Goal: Task Accomplishment & Management: Complete application form

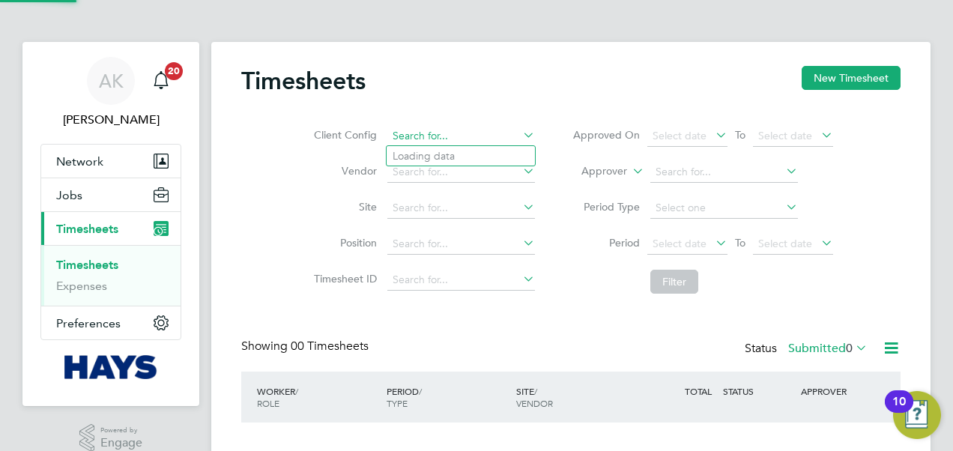
click at [467, 141] on input at bounding box center [461, 136] width 148 height 21
click at [911, 70] on div "Timesheets New Timesheet Client Config Vendor Site Position Timesheet ID Approv…" at bounding box center [570, 282] width 719 height 481
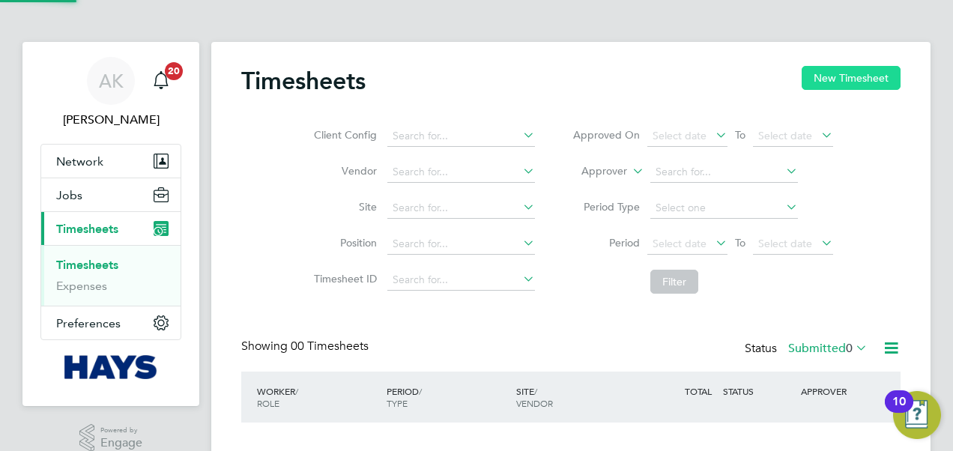
click at [878, 75] on button "New Timesheet" at bounding box center [850, 78] width 99 height 24
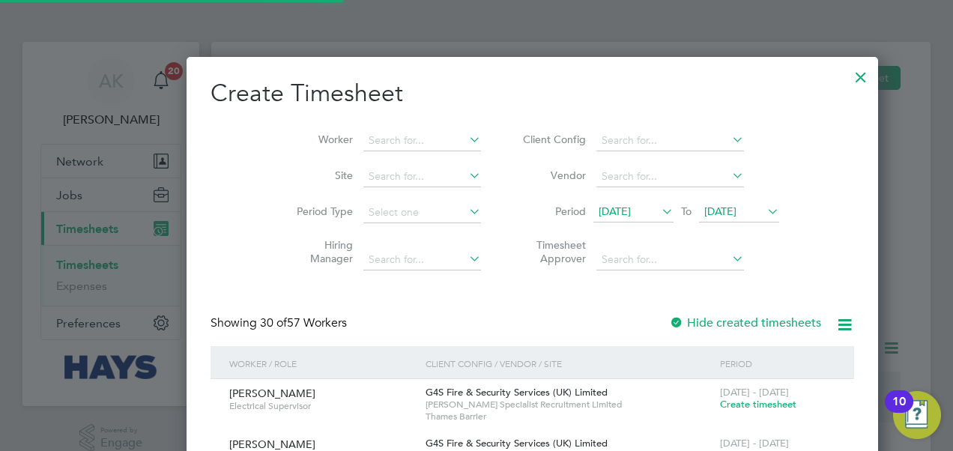
scroll to position [2970, 580]
drag, startPoint x: 702, startPoint y: 221, endPoint x: 692, endPoint y: 219, distance: 10.6
click at [699, 219] on span "[DATE]" at bounding box center [739, 212] width 80 height 20
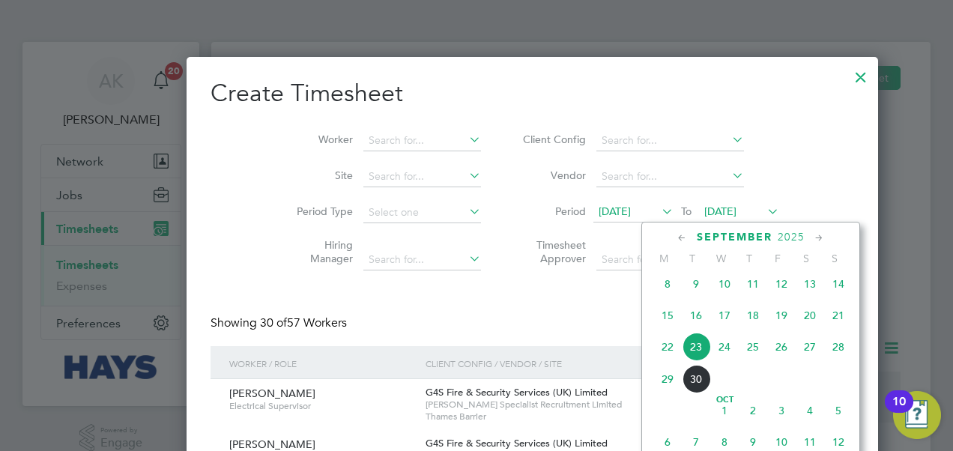
click at [786, 352] on span "26" at bounding box center [781, 347] width 28 height 28
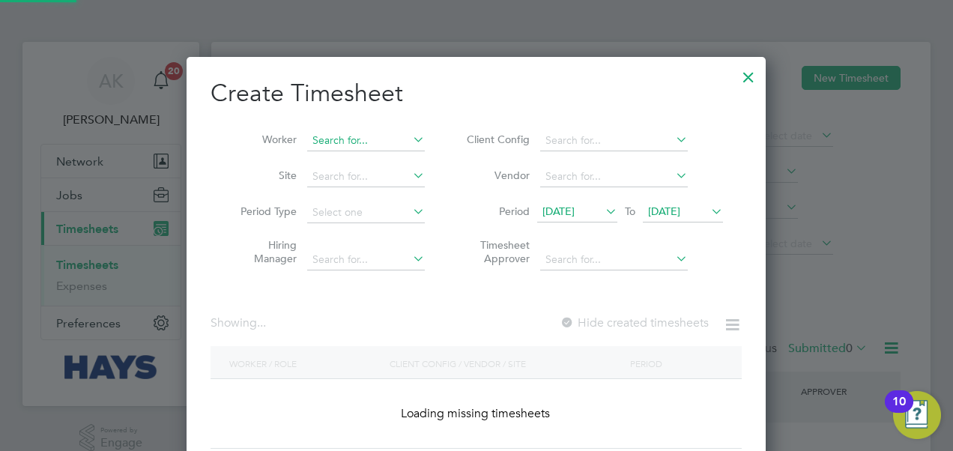
scroll to position [2970, 580]
click at [330, 133] on input at bounding box center [366, 140] width 118 height 21
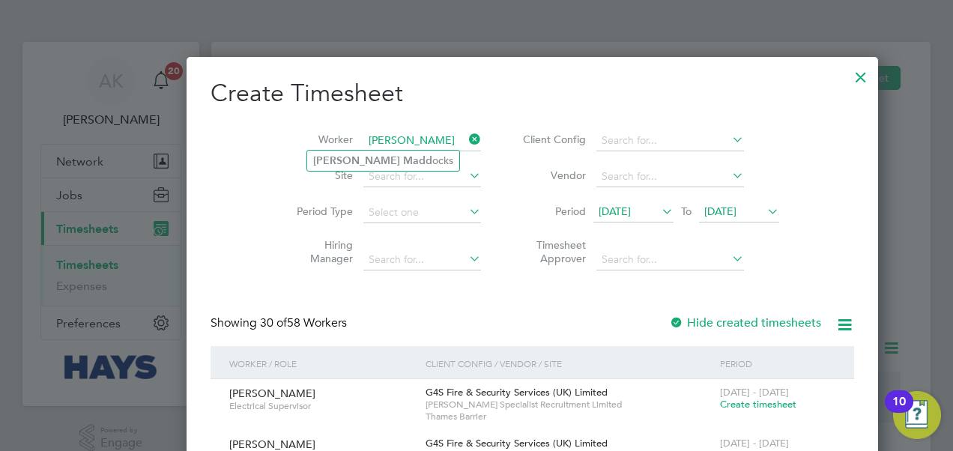
type input "[PERSON_NAME]"
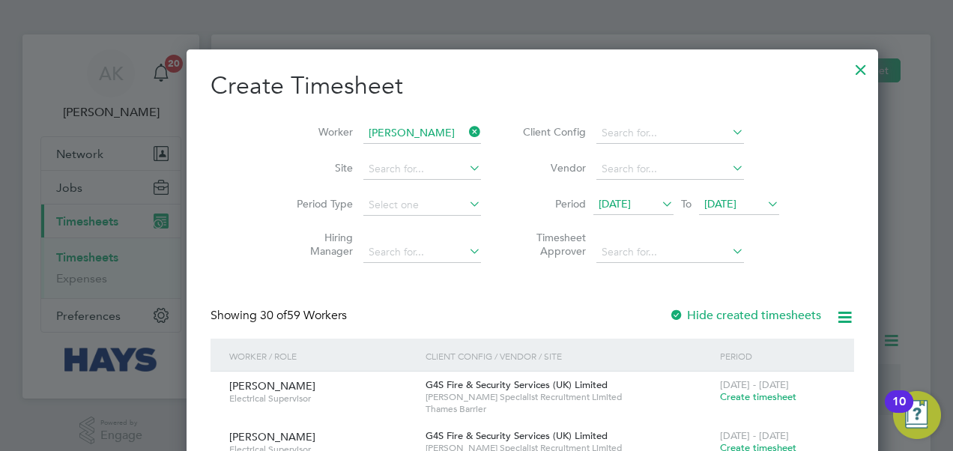
scroll to position [0, 0]
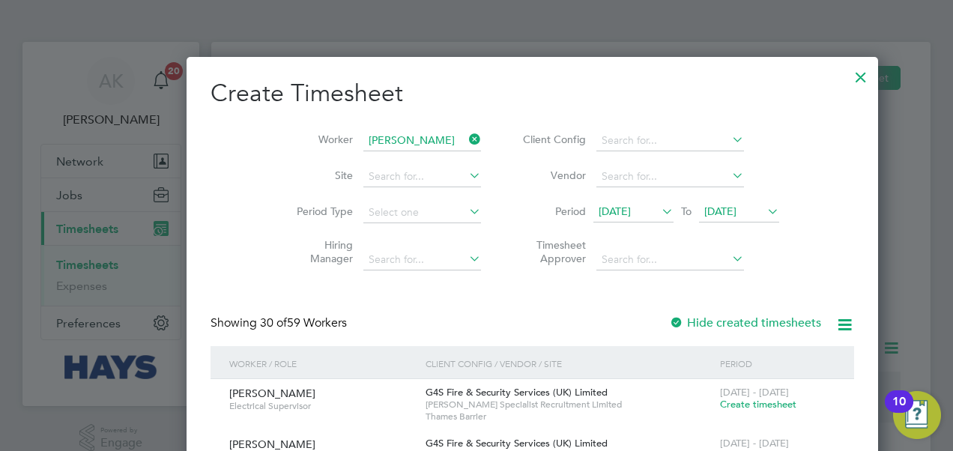
type input "[PERSON_NAME]"
click at [466, 140] on icon at bounding box center [466, 139] width 0 height 21
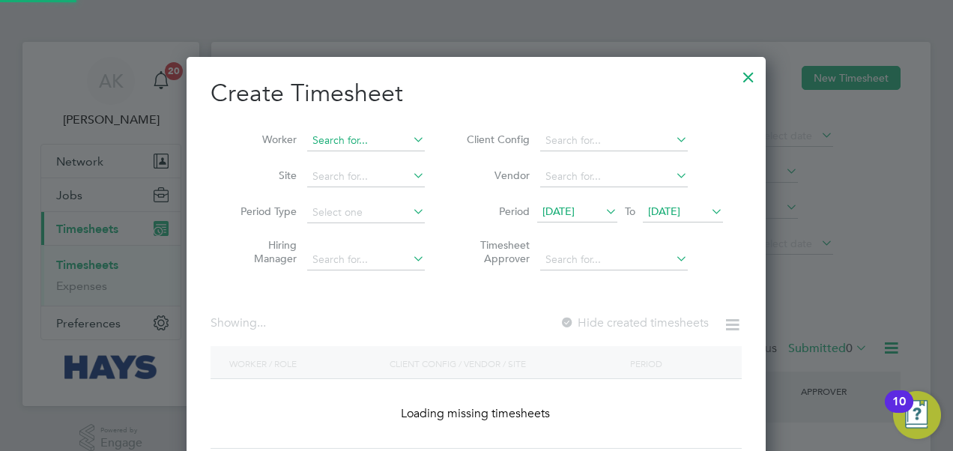
scroll to position [422, 580]
click at [380, 144] on input at bounding box center [366, 140] width 118 height 21
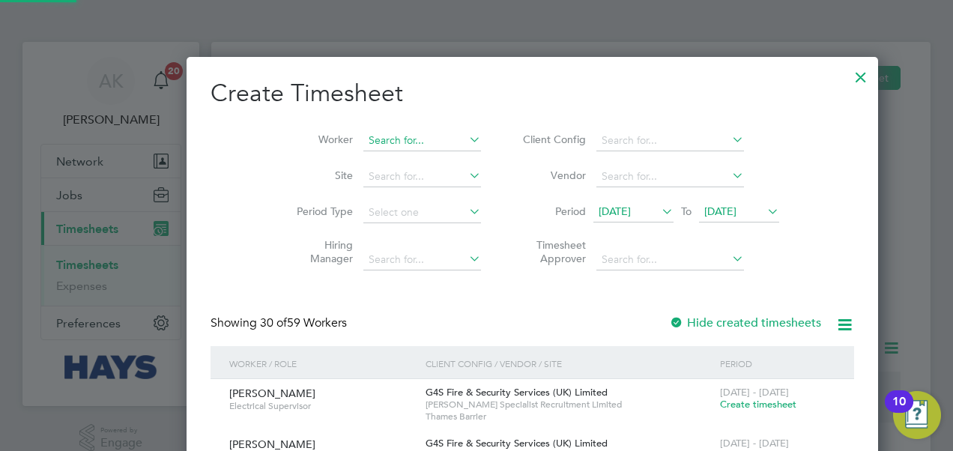
scroll to position [2970, 580]
type input "[PERSON_NAME]"
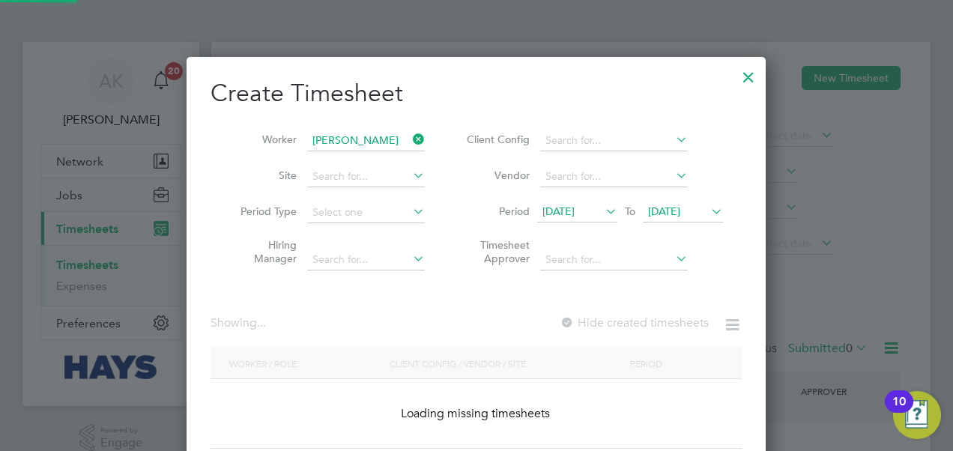
scroll to position [422, 580]
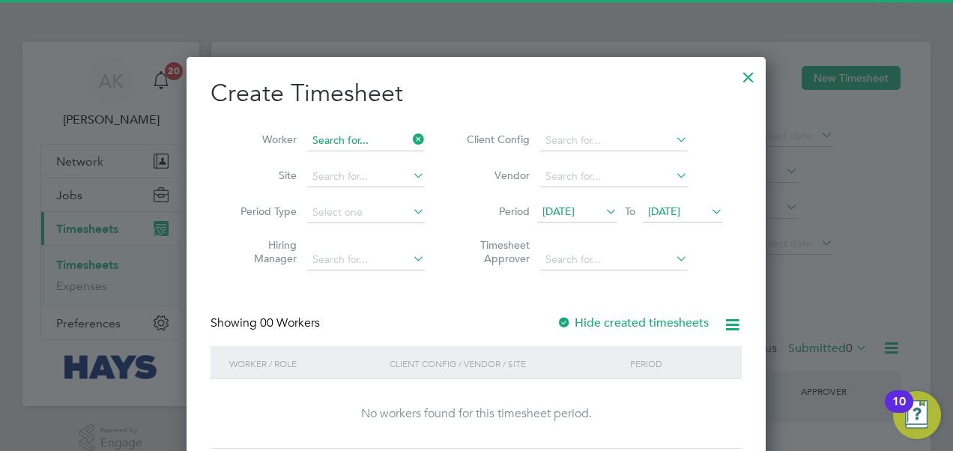
click at [383, 141] on input at bounding box center [366, 140] width 118 height 21
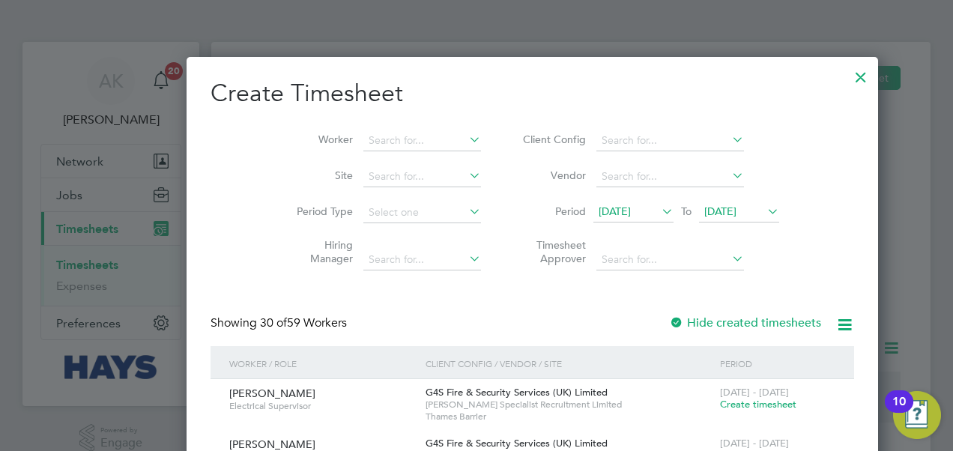
scroll to position [2970, 580]
type input "[PERSON_NAME]"
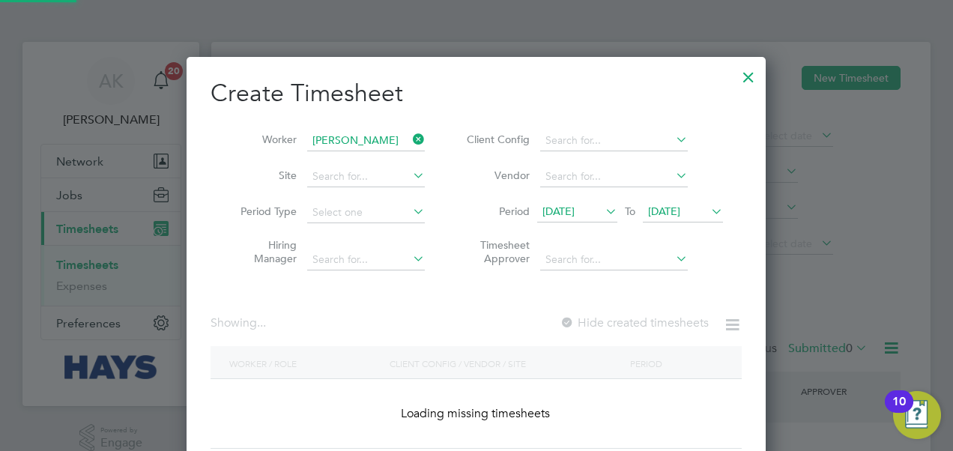
scroll to position [404, 580]
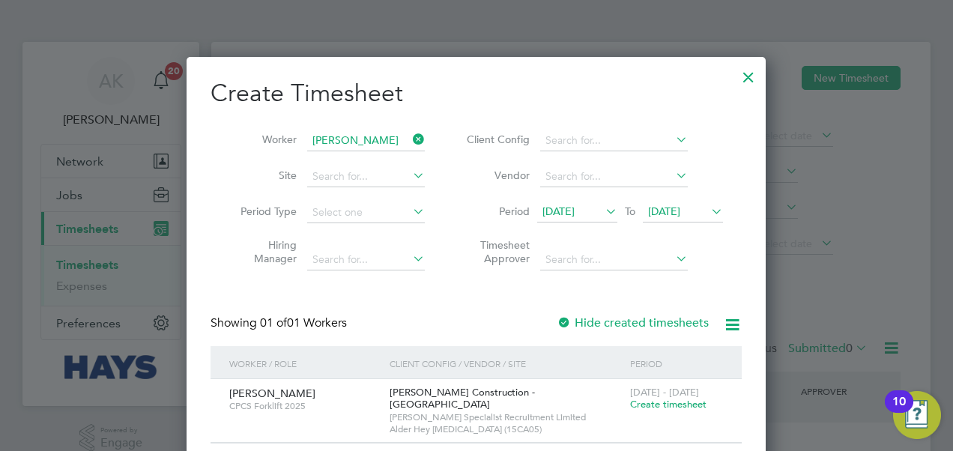
click at [649, 404] on span "Create timesheet" at bounding box center [668, 404] width 76 height 13
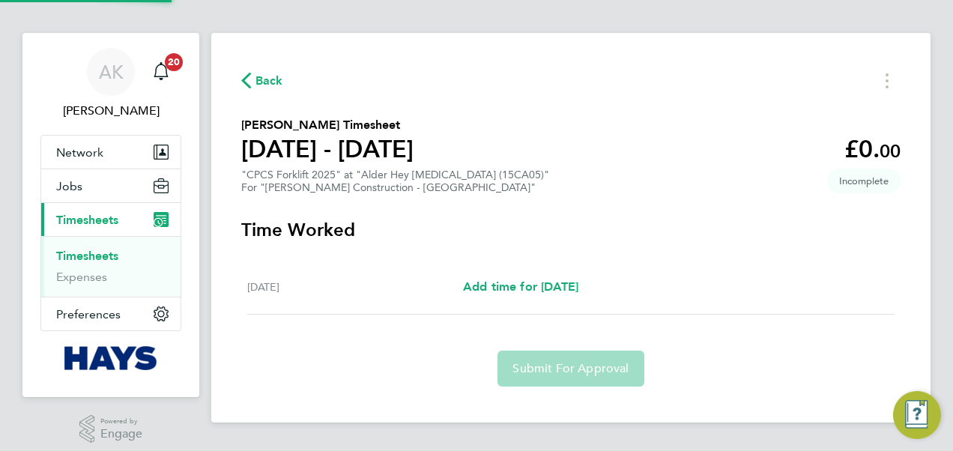
scroll to position [18, 0]
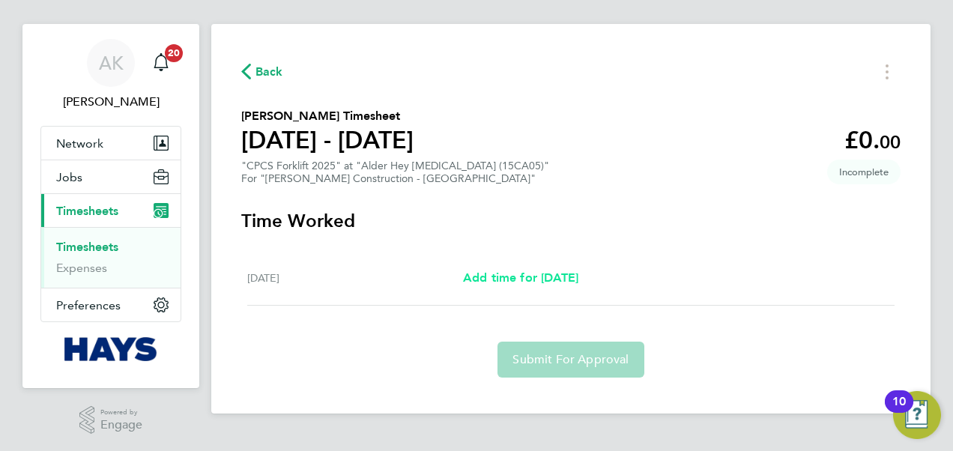
click at [482, 280] on span "Add time for [DATE]" at bounding box center [520, 277] width 115 height 14
select select "30"
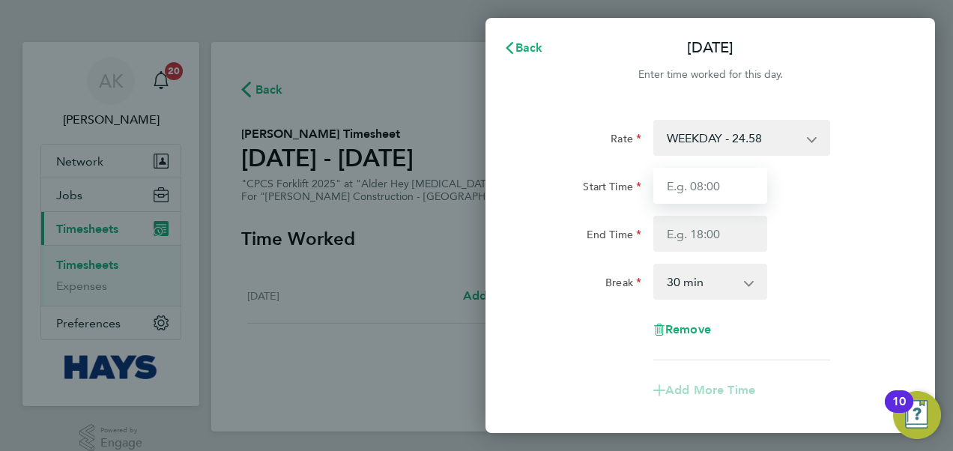
click at [727, 174] on input "Start Time" at bounding box center [710, 186] width 114 height 36
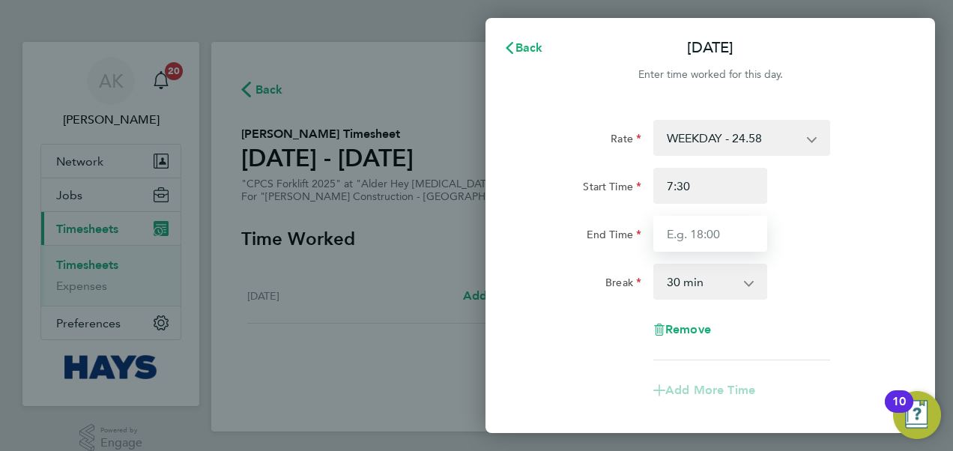
type input "07:30"
click at [690, 238] on input "End Time" at bounding box center [710, 234] width 114 height 36
type input "!"
type input "16:00"
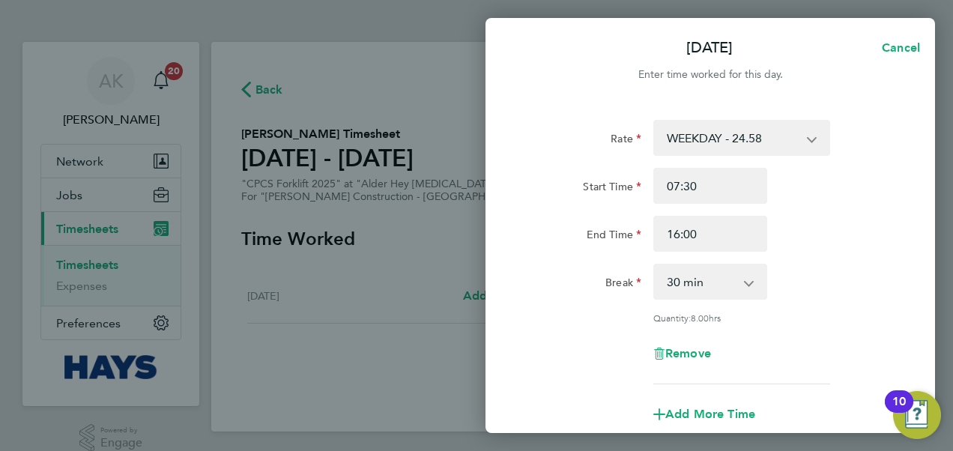
click at [794, 216] on div "End Time 16:00" at bounding box center [709, 234] width 377 height 36
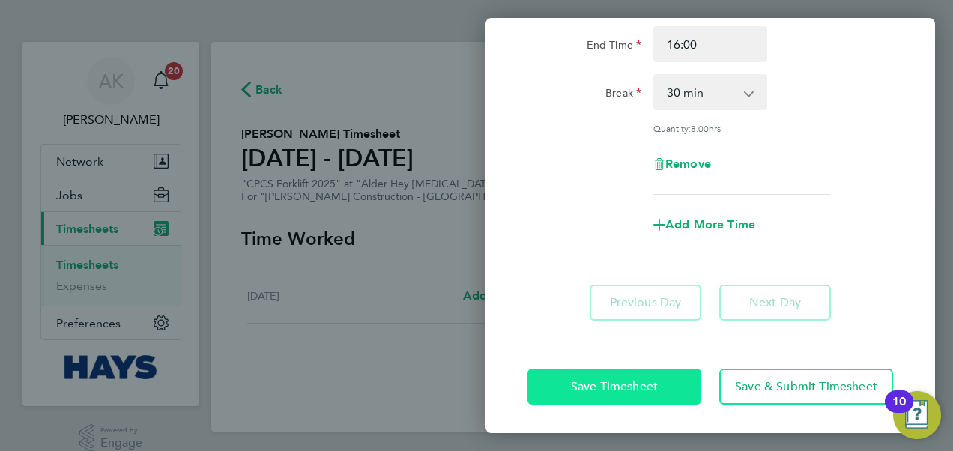
click at [673, 370] on button "Save Timesheet" at bounding box center [614, 386] width 174 height 36
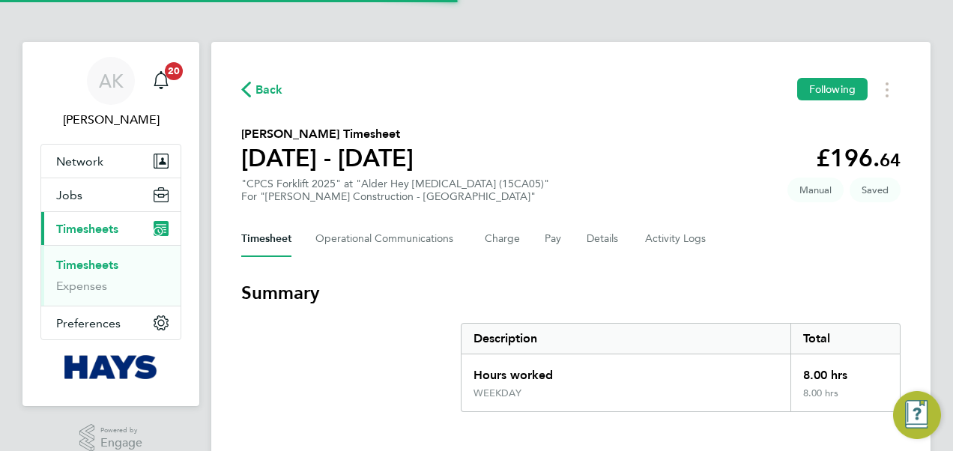
scroll to position [242, 0]
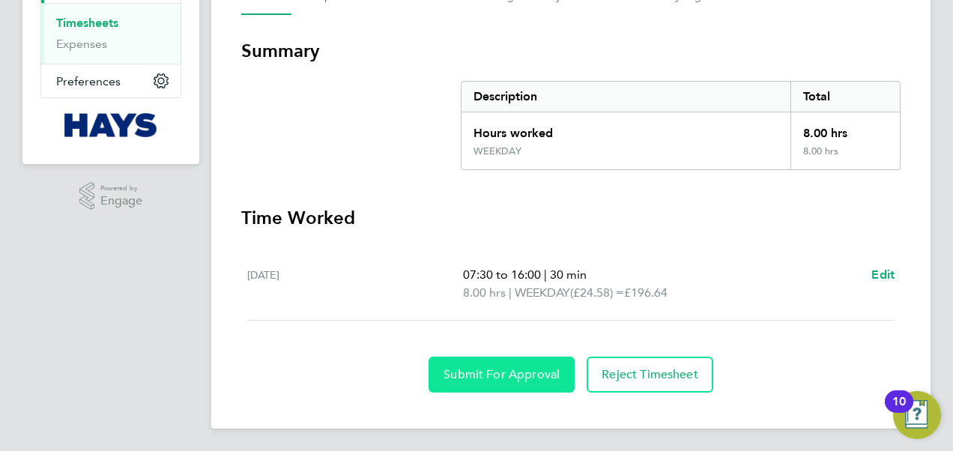
click at [496, 381] on button "Submit For Approval" at bounding box center [501, 374] width 146 height 36
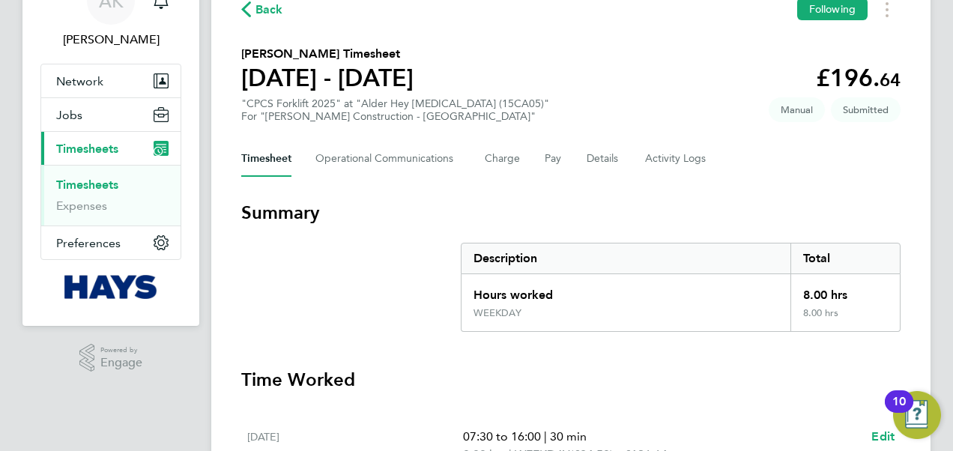
scroll to position [17, 0]
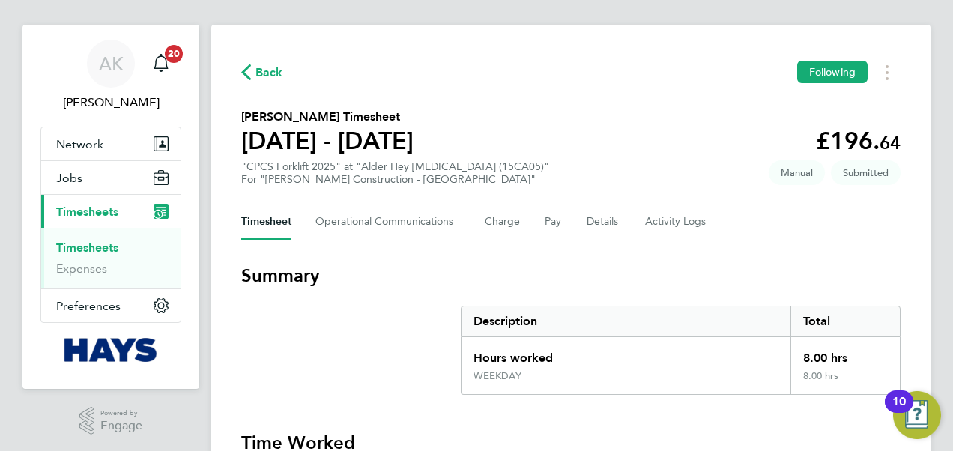
click at [251, 54] on div "Back Following [PERSON_NAME] Timesheet [DATE] - [DATE] £196. 64 "CPCS Forklift …" at bounding box center [570, 339] width 719 height 628
click at [270, 66] on span "Back" at bounding box center [269, 73] width 28 height 18
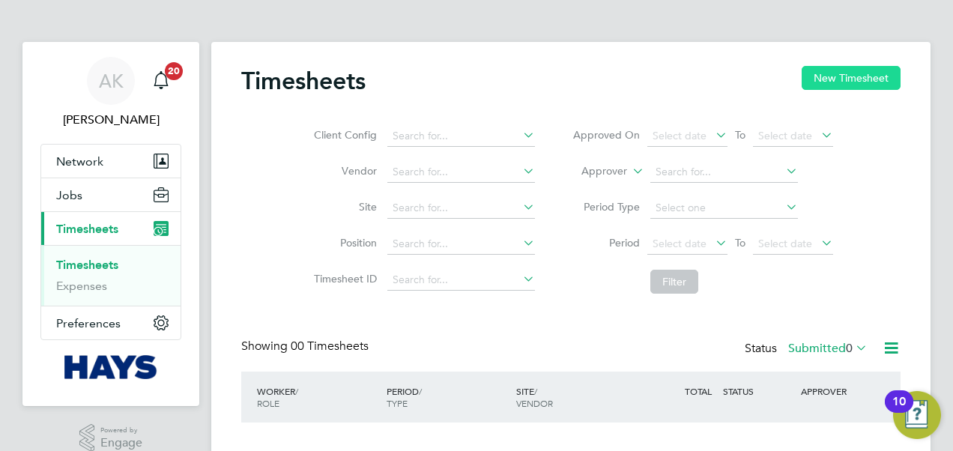
click at [840, 66] on button "New Timesheet" at bounding box center [850, 78] width 99 height 24
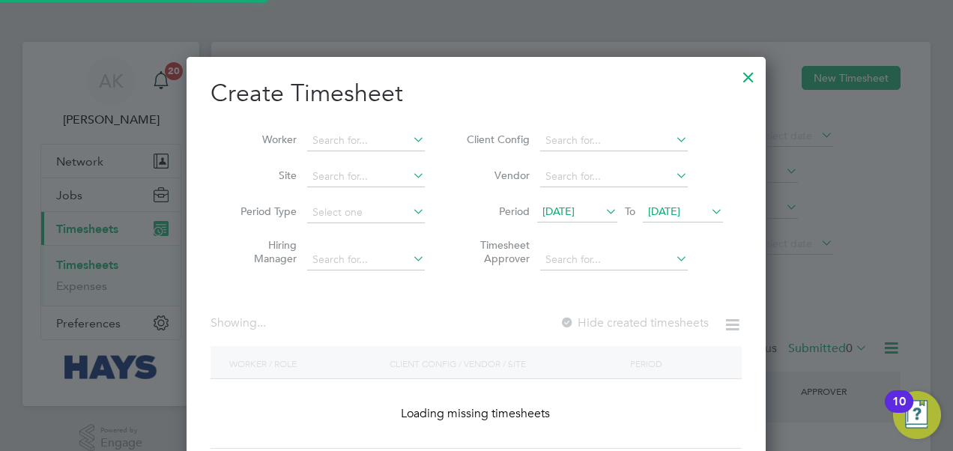
scroll to position [422, 580]
drag, startPoint x: 662, startPoint y: 210, endPoint x: 708, endPoint y: 240, distance: 55.7
click at [662, 210] on span "[DATE]" at bounding box center [664, 210] width 32 height 13
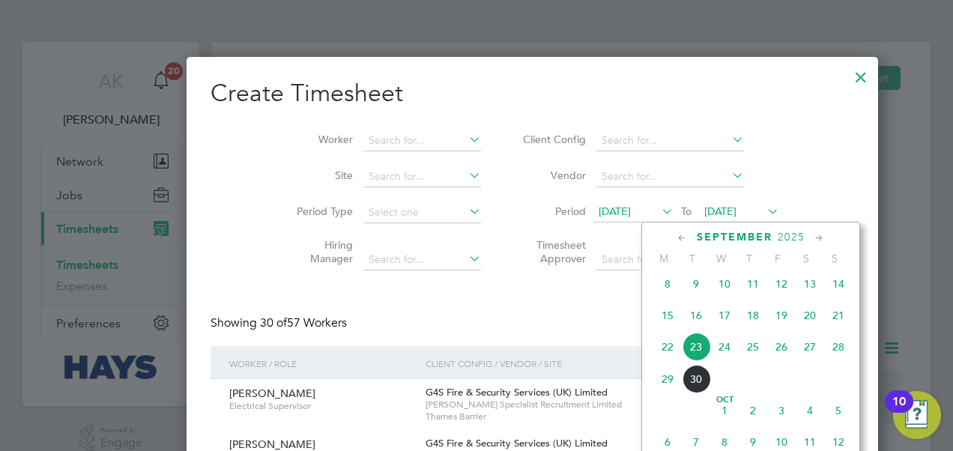
click at [781, 355] on span "26" at bounding box center [781, 347] width 28 height 28
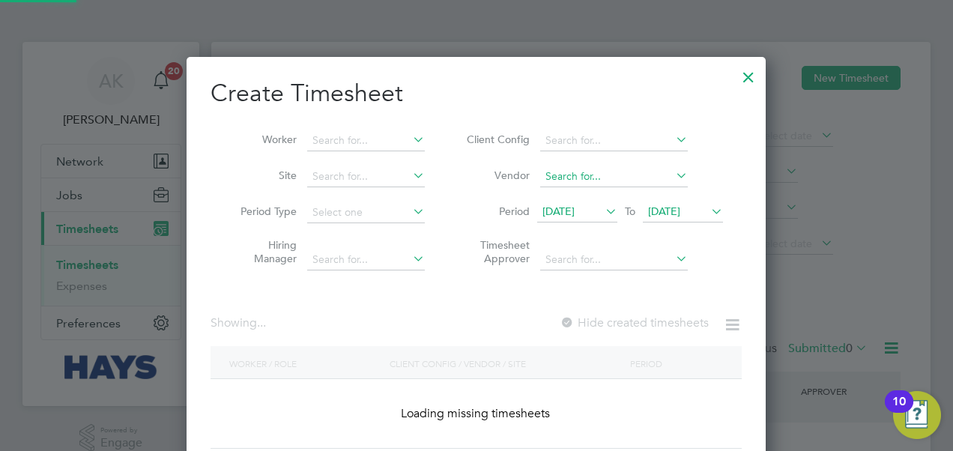
click at [562, 178] on input at bounding box center [614, 176] width 148 height 21
click at [568, 228] on li "Period [DATE] To [DATE]" at bounding box center [592, 213] width 298 height 36
click at [568, 211] on span "[DATE]" at bounding box center [558, 210] width 32 height 13
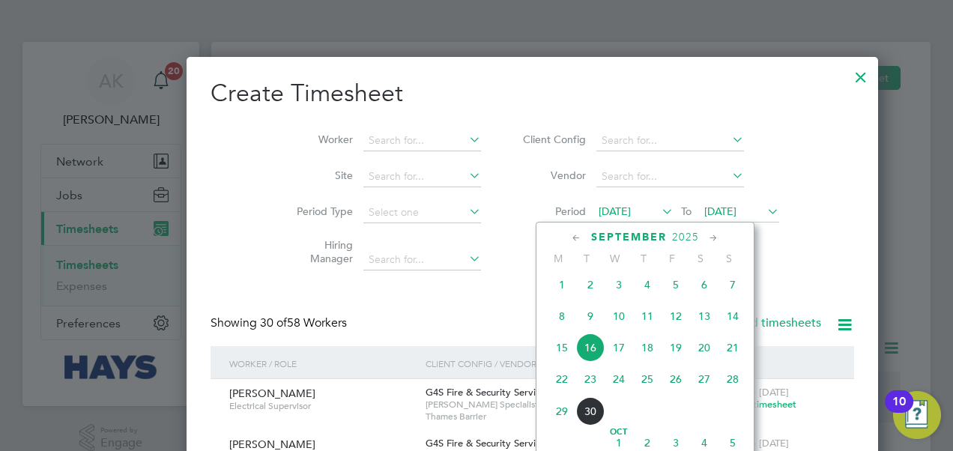
click at [560, 385] on span "22" at bounding box center [561, 379] width 28 height 28
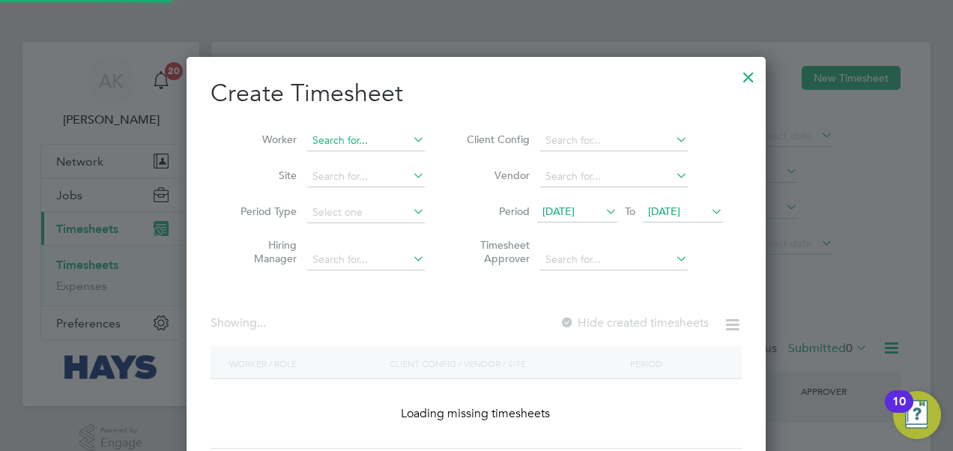
click at [379, 145] on input at bounding box center [366, 140] width 118 height 21
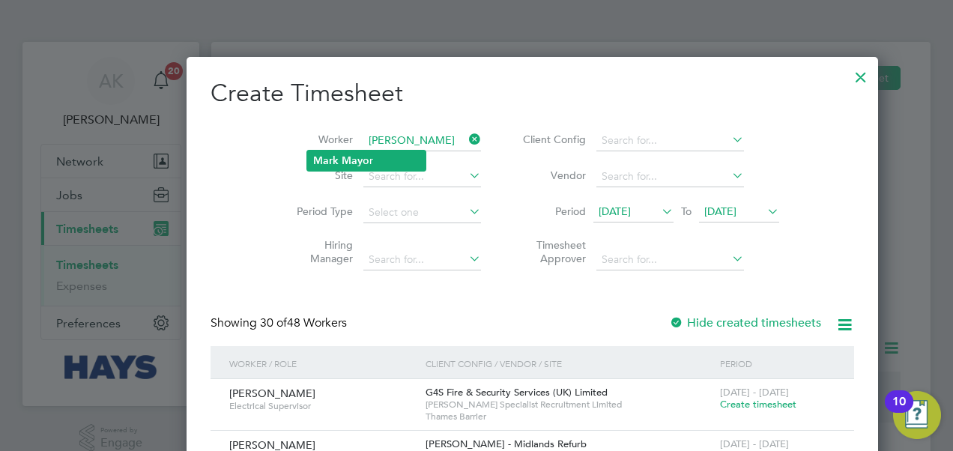
click at [388, 159] on li "[PERSON_NAME] r" at bounding box center [366, 161] width 118 height 20
type input "[PERSON_NAME]"
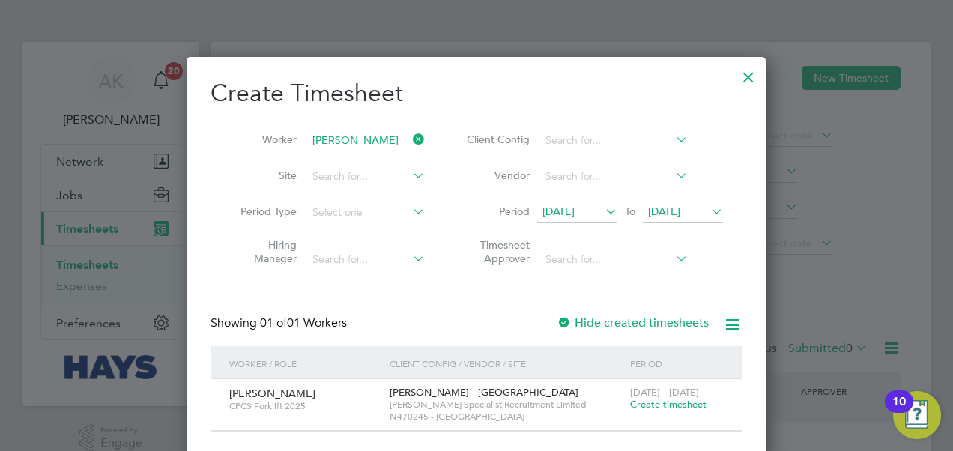
click at [657, 403] on span "Create timesheet" at bounding box center [668, 404] width 76 height 13
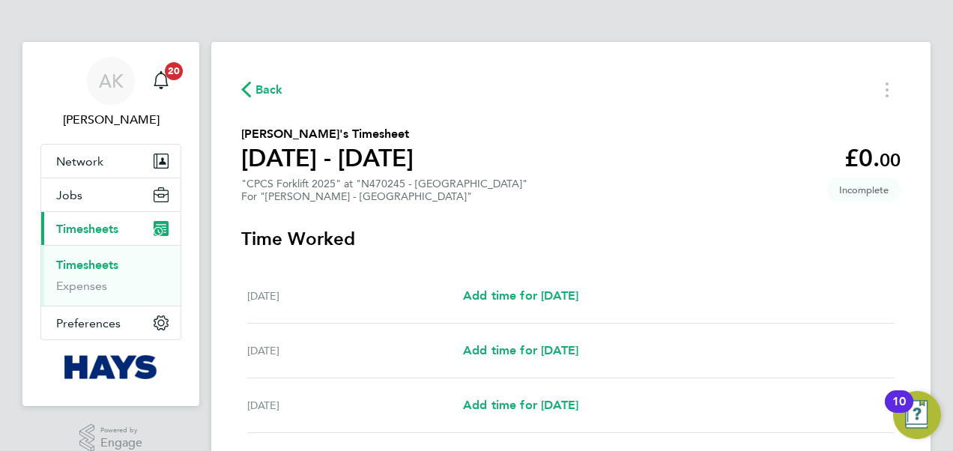
click at [534, 305] on div "[DATE] Add time for [DATE] Add time for [DATE]" at bounding box center [570, 296] width 647 height 55
click at [539, 298] on span "Add time for [DATE]" at bounding box center [520, 295] width 115 height 14
select select "30"
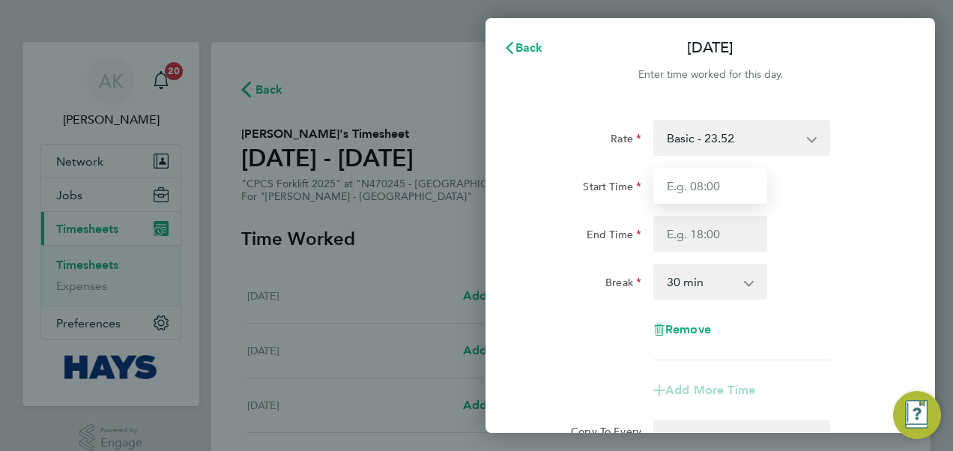
click at [684, 201] on input "Start Time" at bounding box center [710, 186] width 114 height 36
type input "07:30"
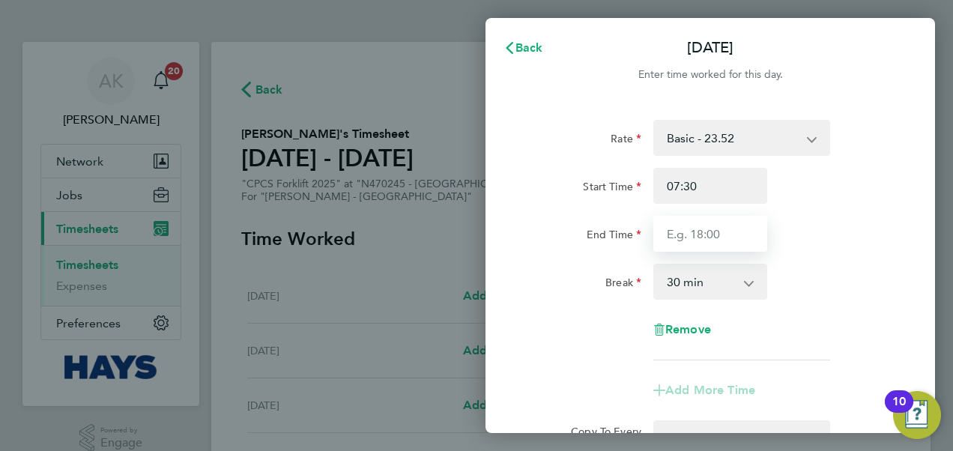
click at [675, 239] on input "End Time" at bounding box center [710, 234] width 114 height 36
type input "16:30"
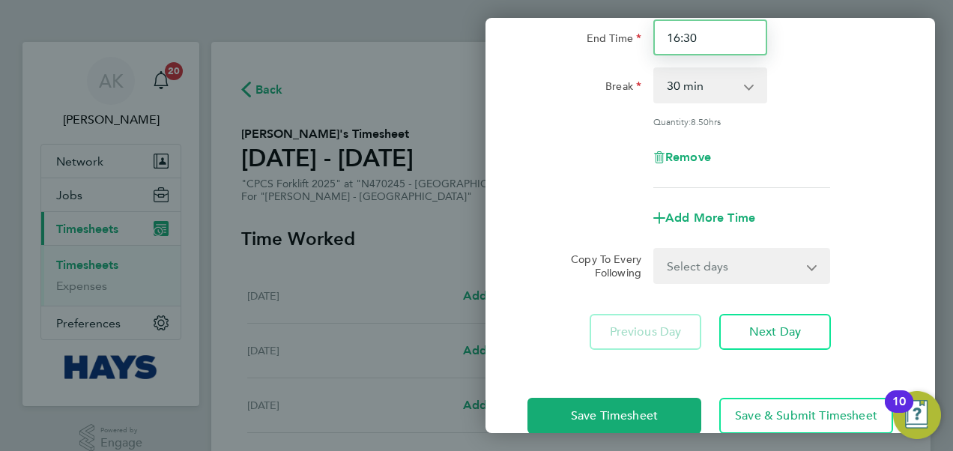
scroll to position [225, 0]
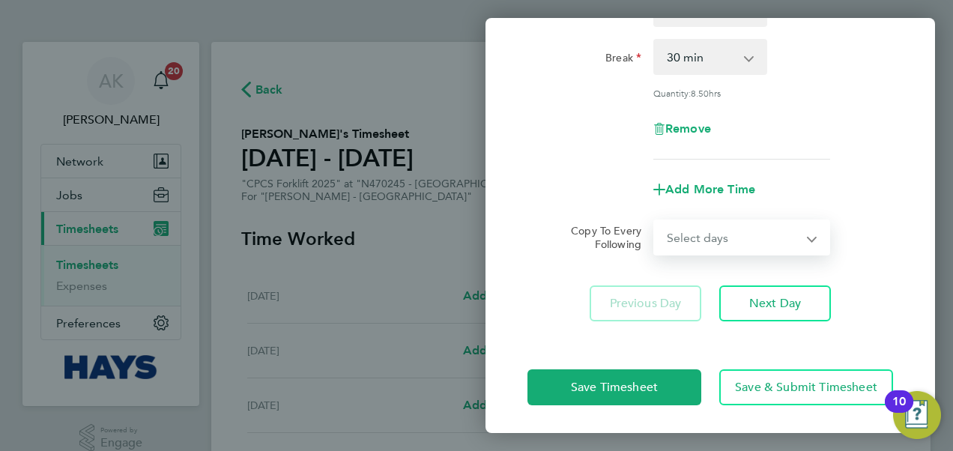
click at [705, 252] on select "Select days Day [DATE] [DATE] [DATE] [DATE]" at bounding box center [733, 237] width 157 height 33
select select "DAY"
click at [655, 221] on select "Select days Day [DATE] [DATE] [DATE] [DATE]" at bounding box center [733, 237] width 157 height 33
select select "[DATE]"
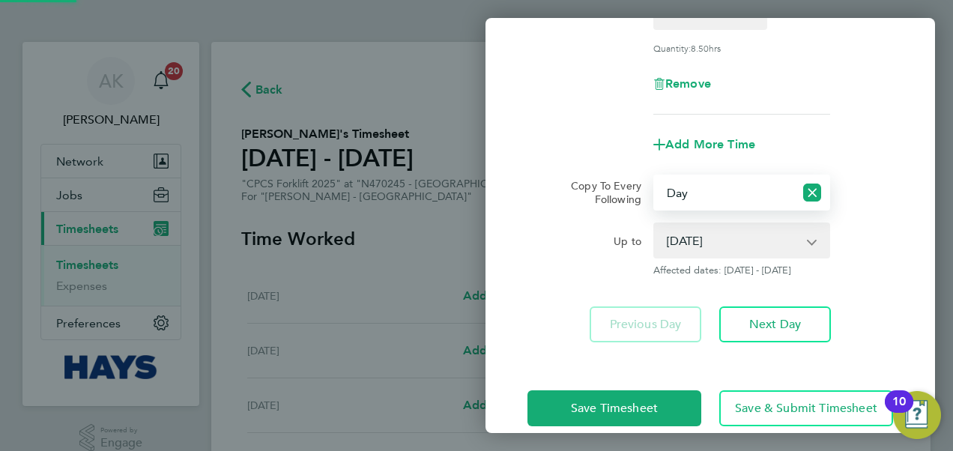
scroll to position [291, 0]
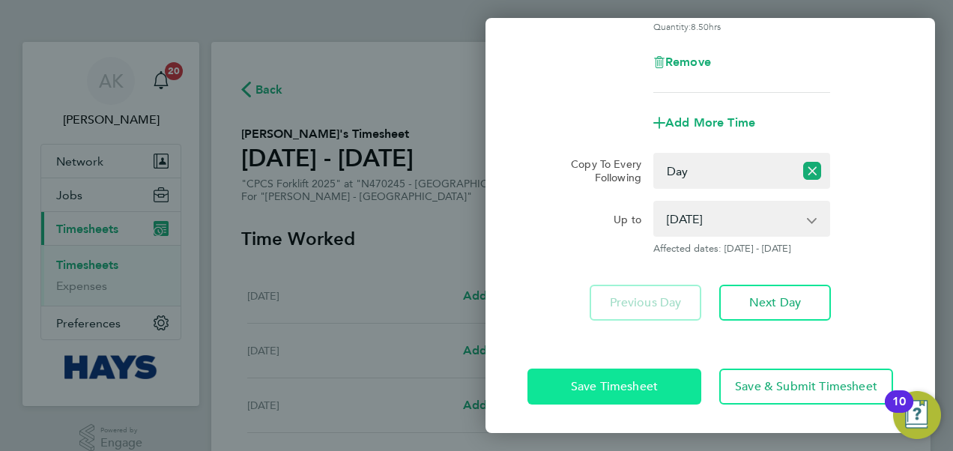
click at [644, 380] on span "Save Timesheet" at bounding box center [614, 386] width 87 height 15
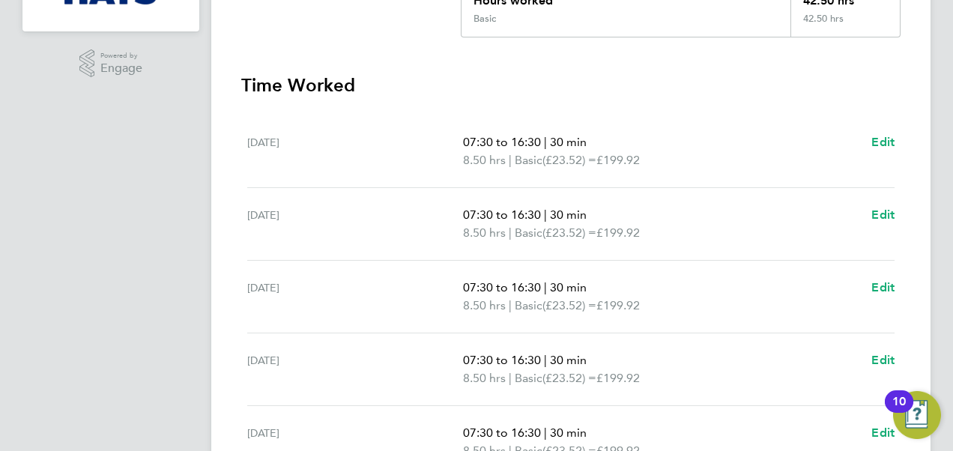
scroll to position [532, 0]
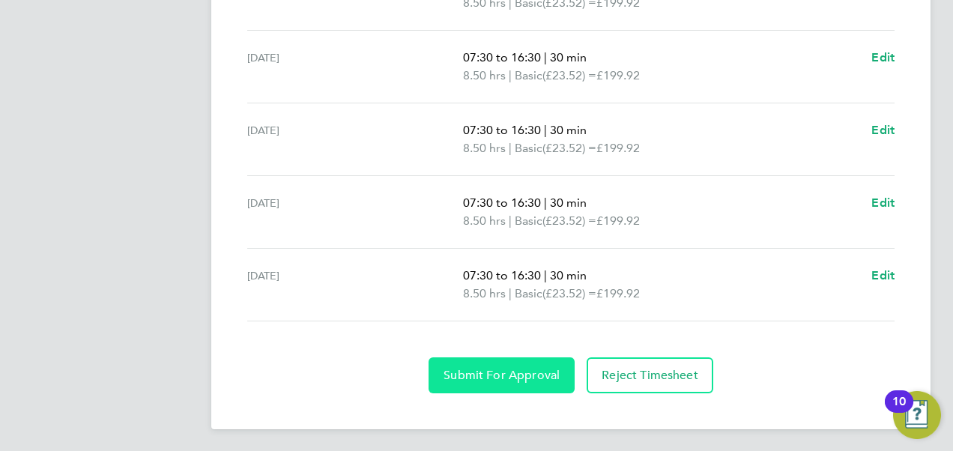
click at [508, 371] on span "Submit For Approval" at bounding box center [501, 375] width 116 height 15
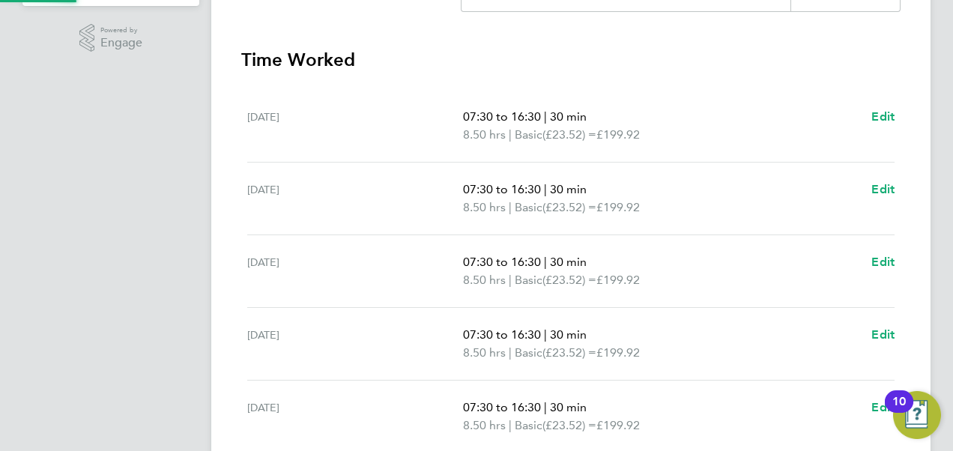
scroll to position [307, 0]
